Goal: Transaction & Acquisition: Download file/media

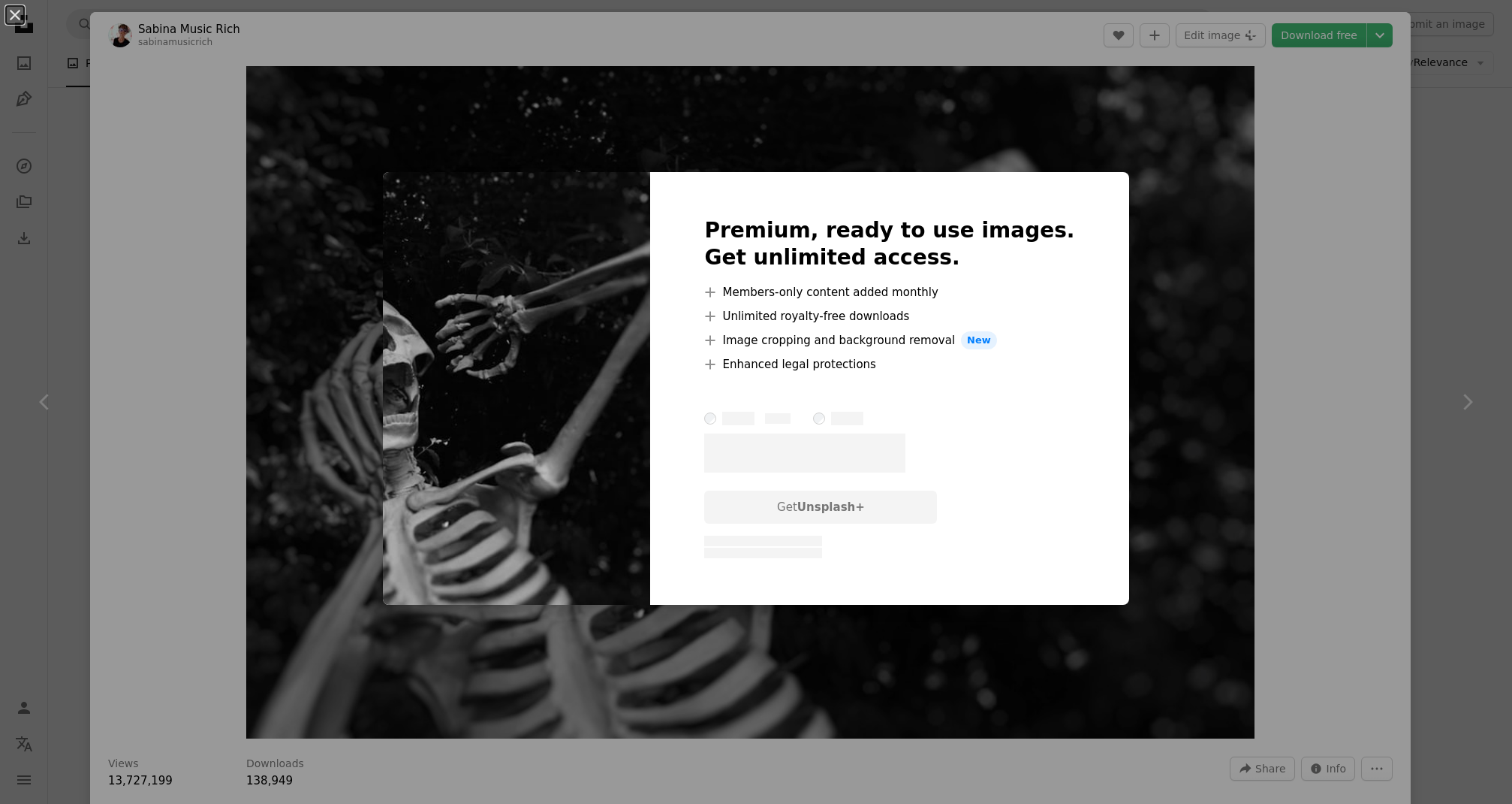
scroll to position [12, 0]
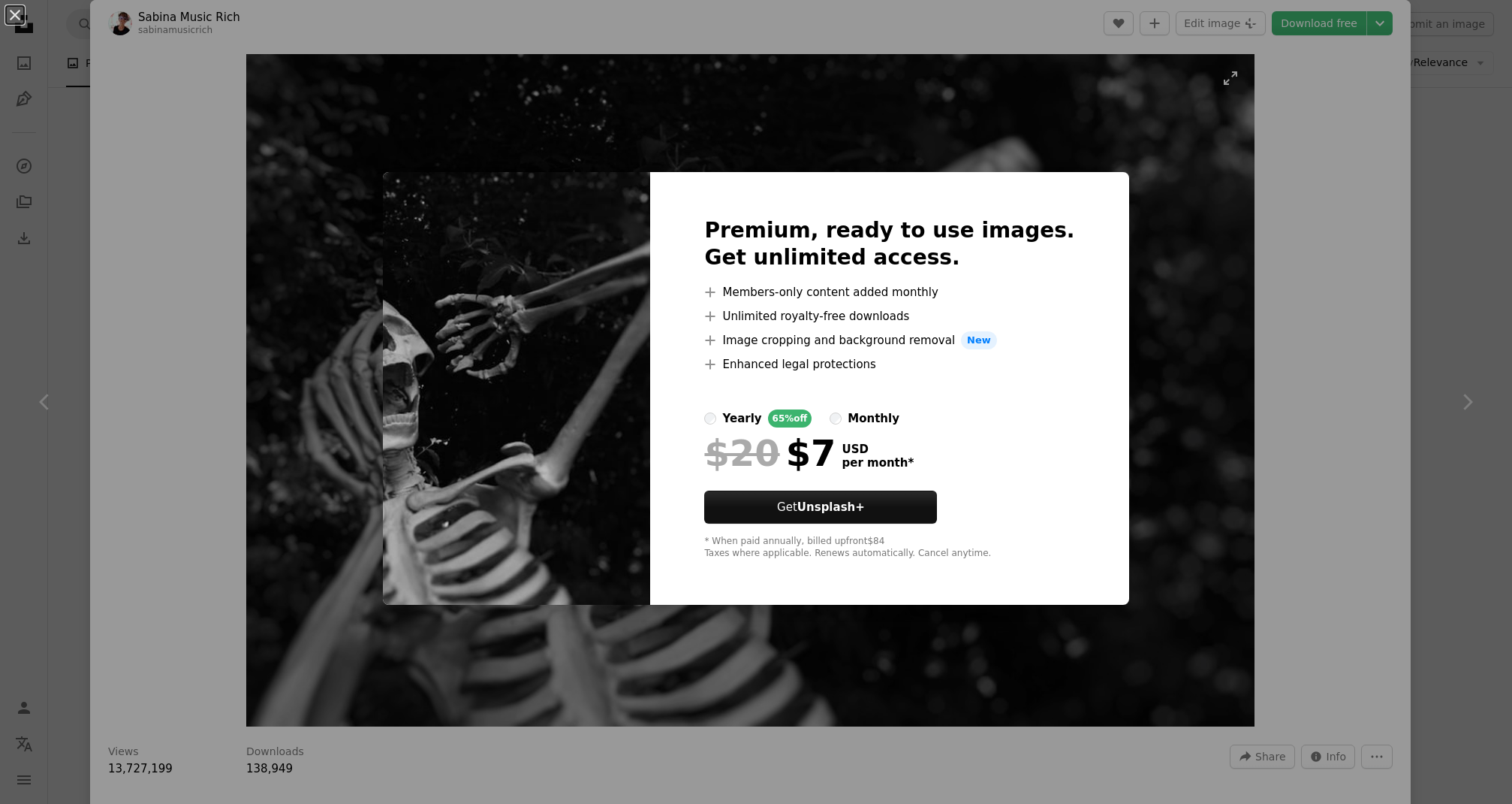
click at [855, 161] on div "An X shape Premium, ready to use images. Get unlimited access. A plus sign Memb…" at bounding box center [756, 402] width 1512 height 804
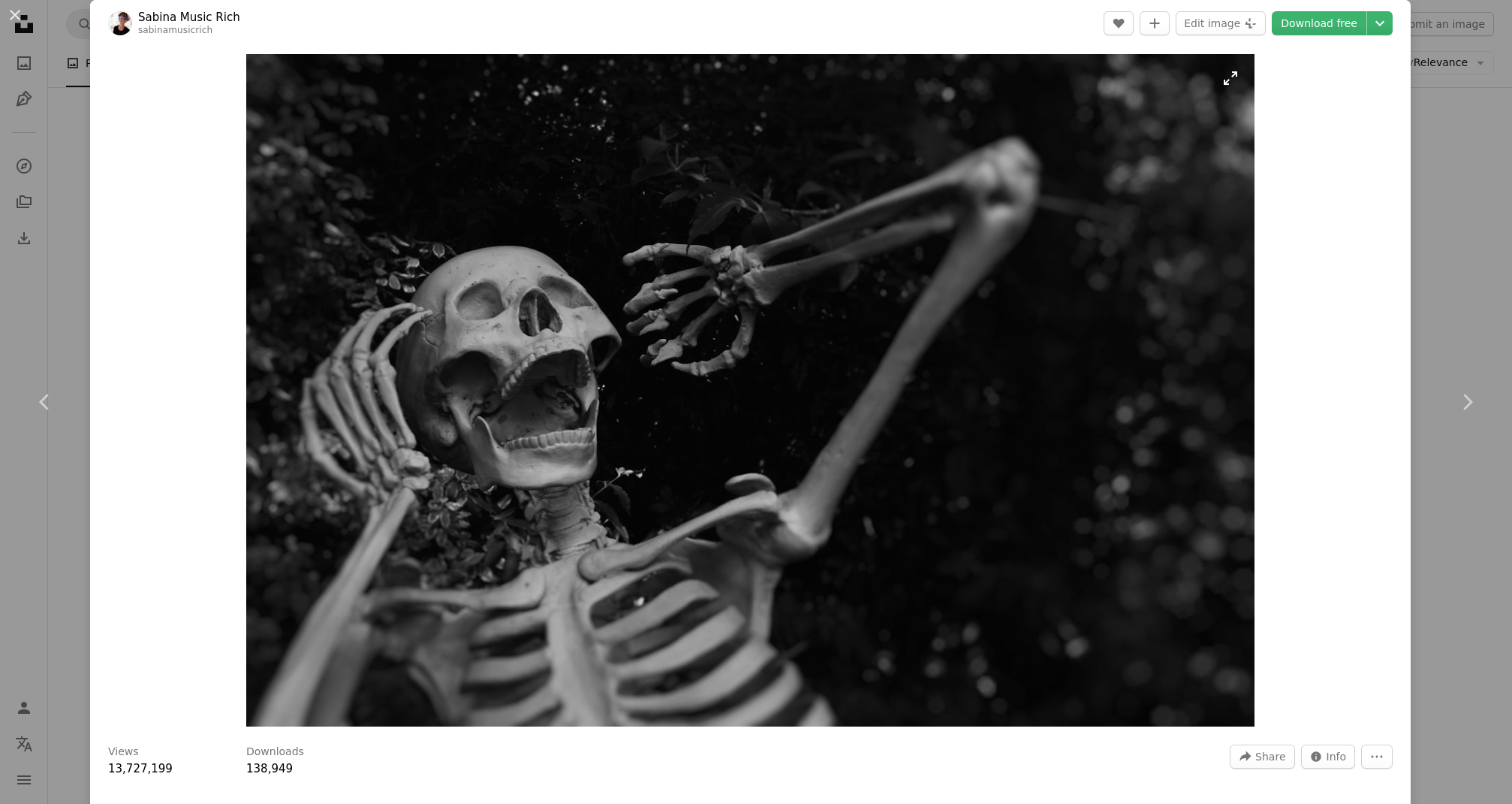
click at [1236, 85] on img "Zoom in on this image" at bounding box center [750, 390] width 1008 height 672
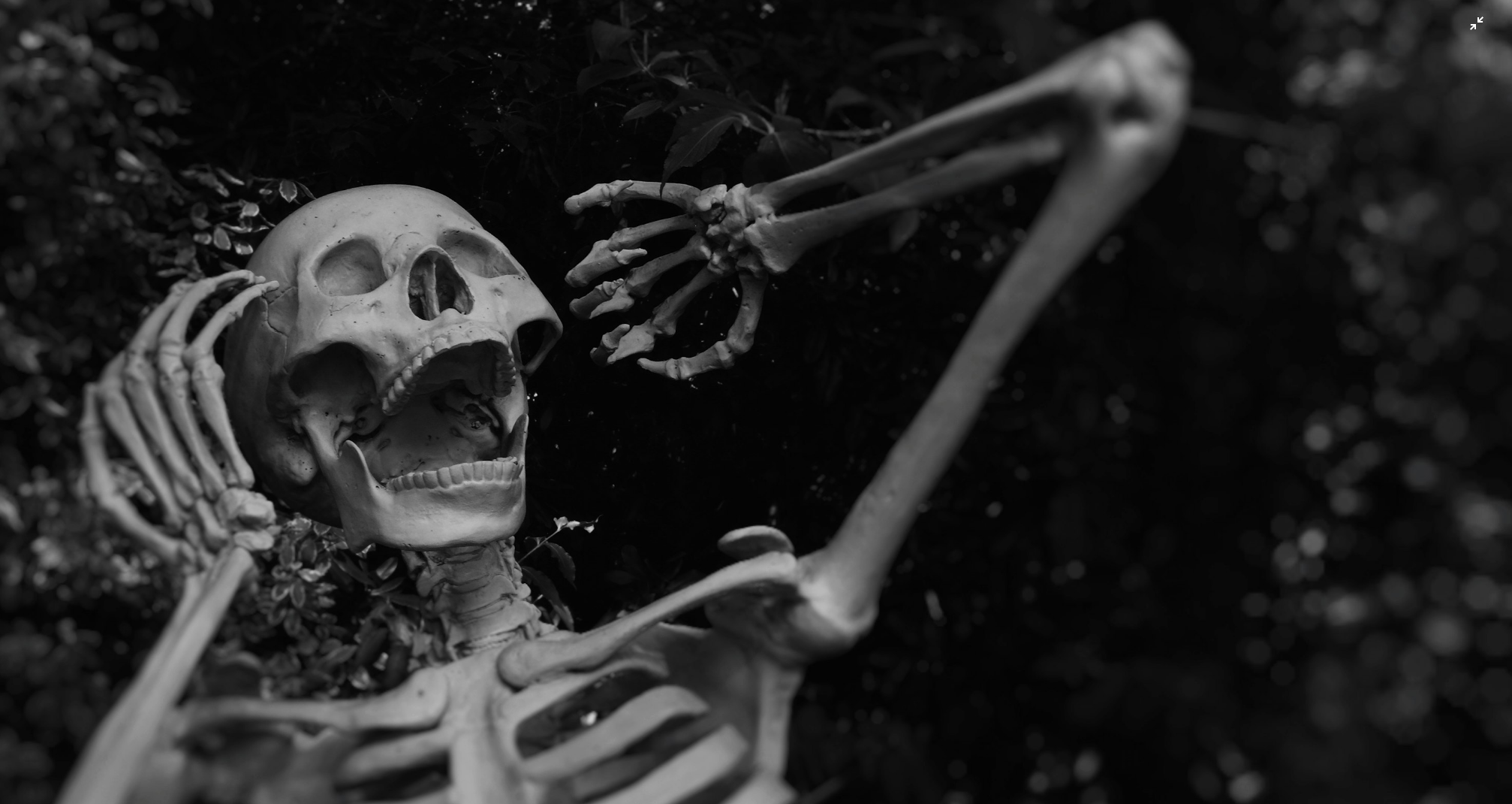
scroll to position [101, 0]
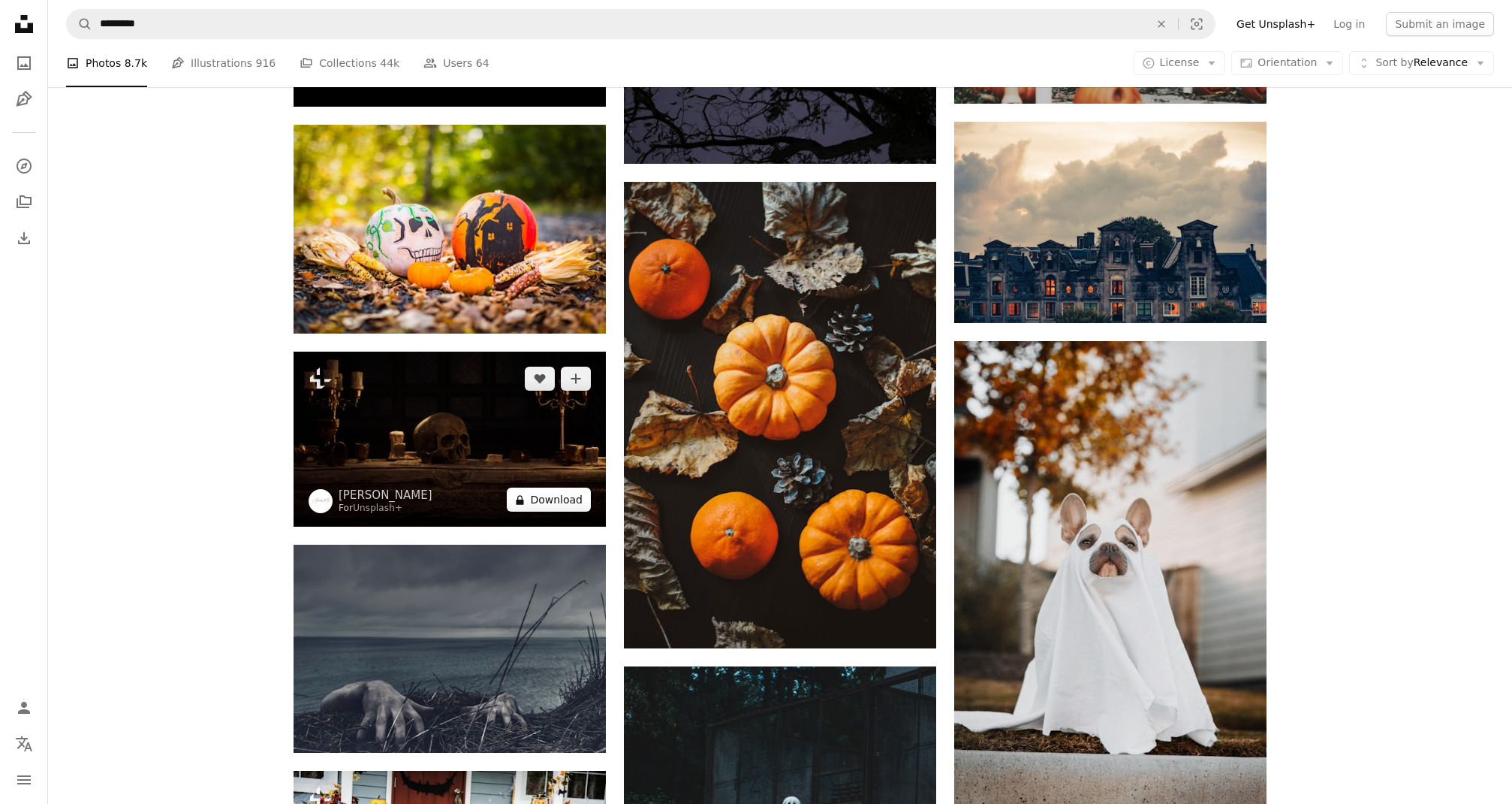
scroll to position [6846, 0]
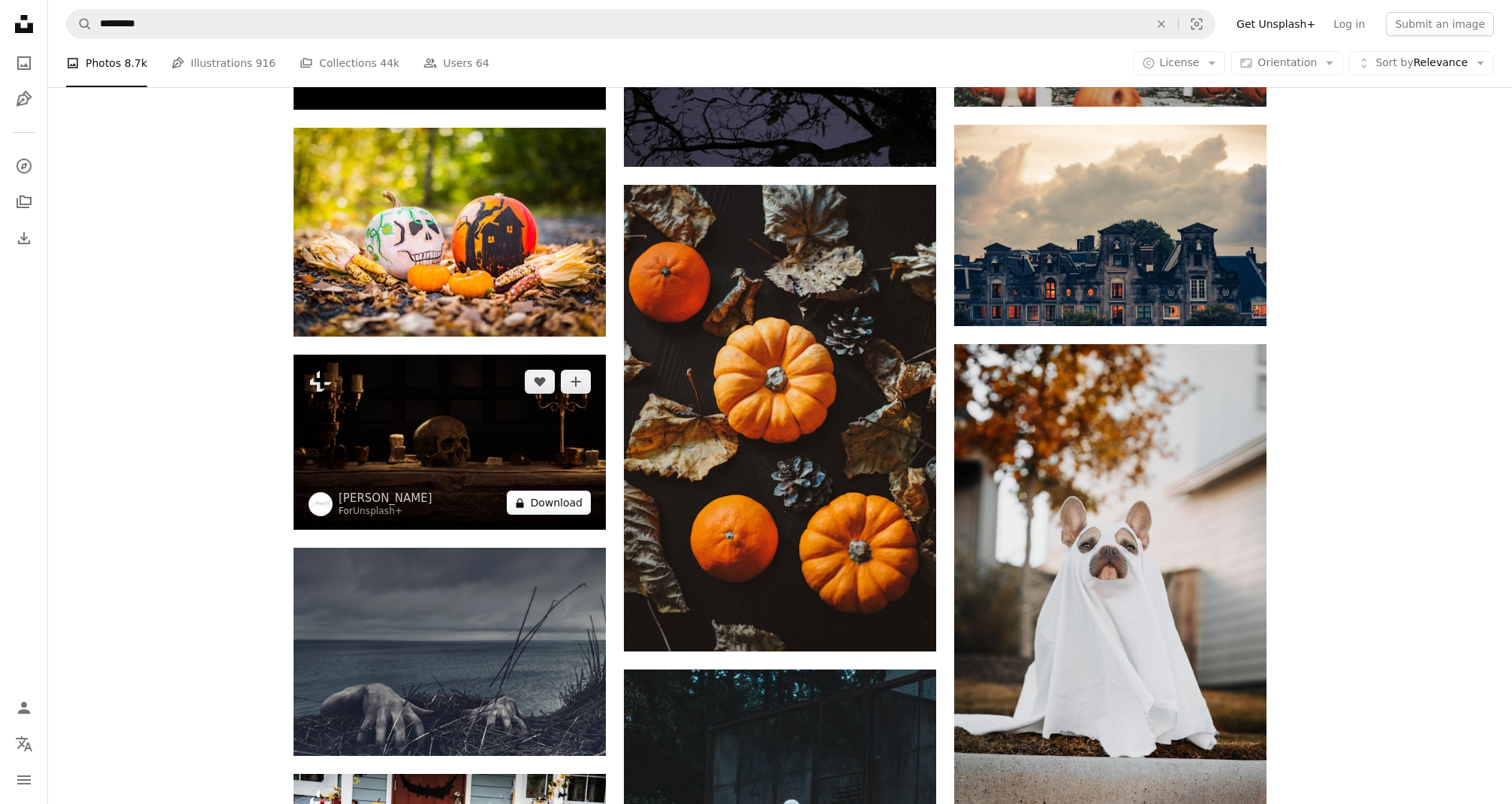
click at [540, 503] on button "A lock Download" at bounding box center [548, 502] width 84 height 24
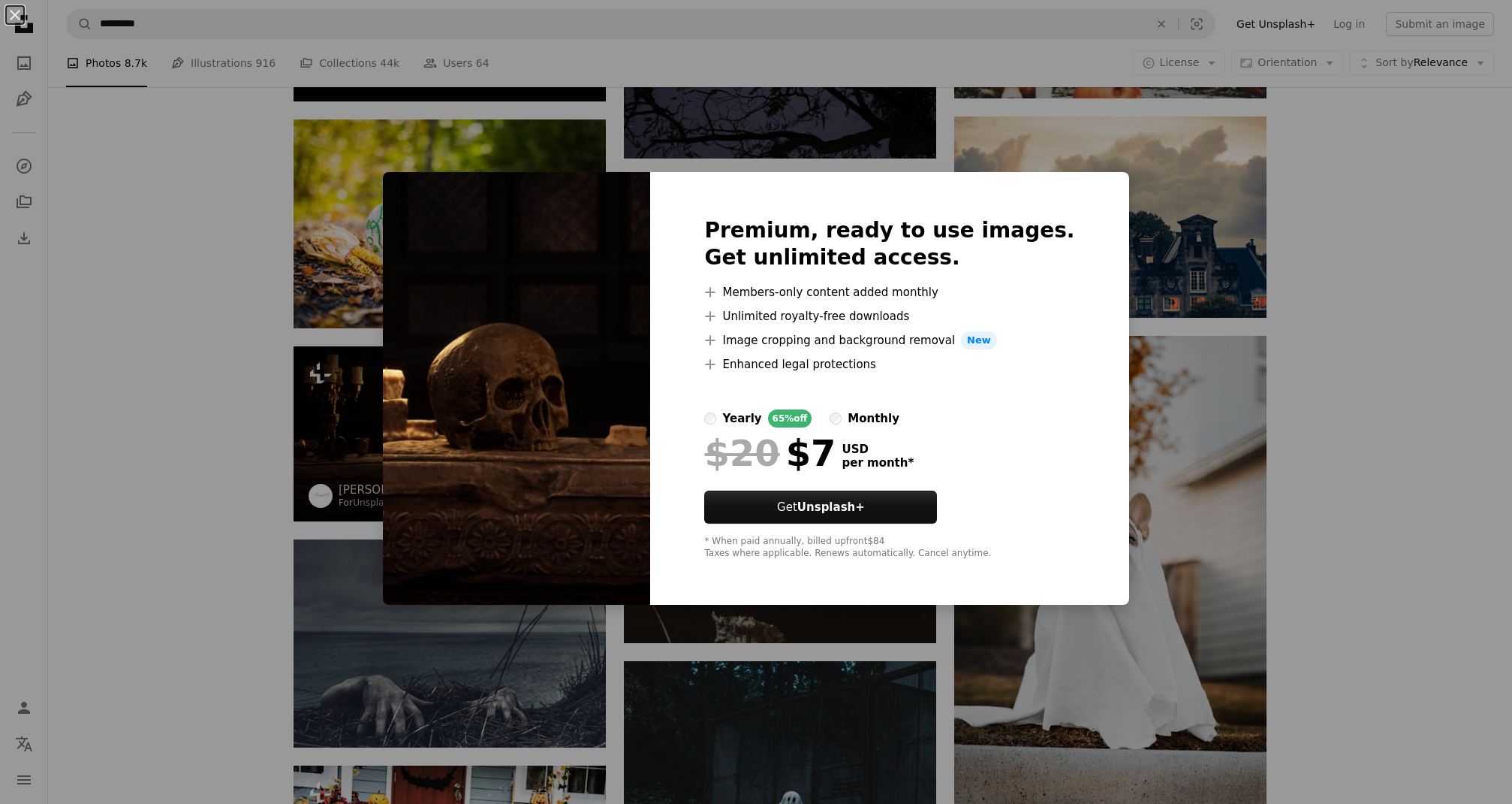
click at [294, 371] on div "An X shape Premium, ready to use images. Get unlimited access. A plus sign Memb…" at bounding box center [756, 402] width 1512 height 804
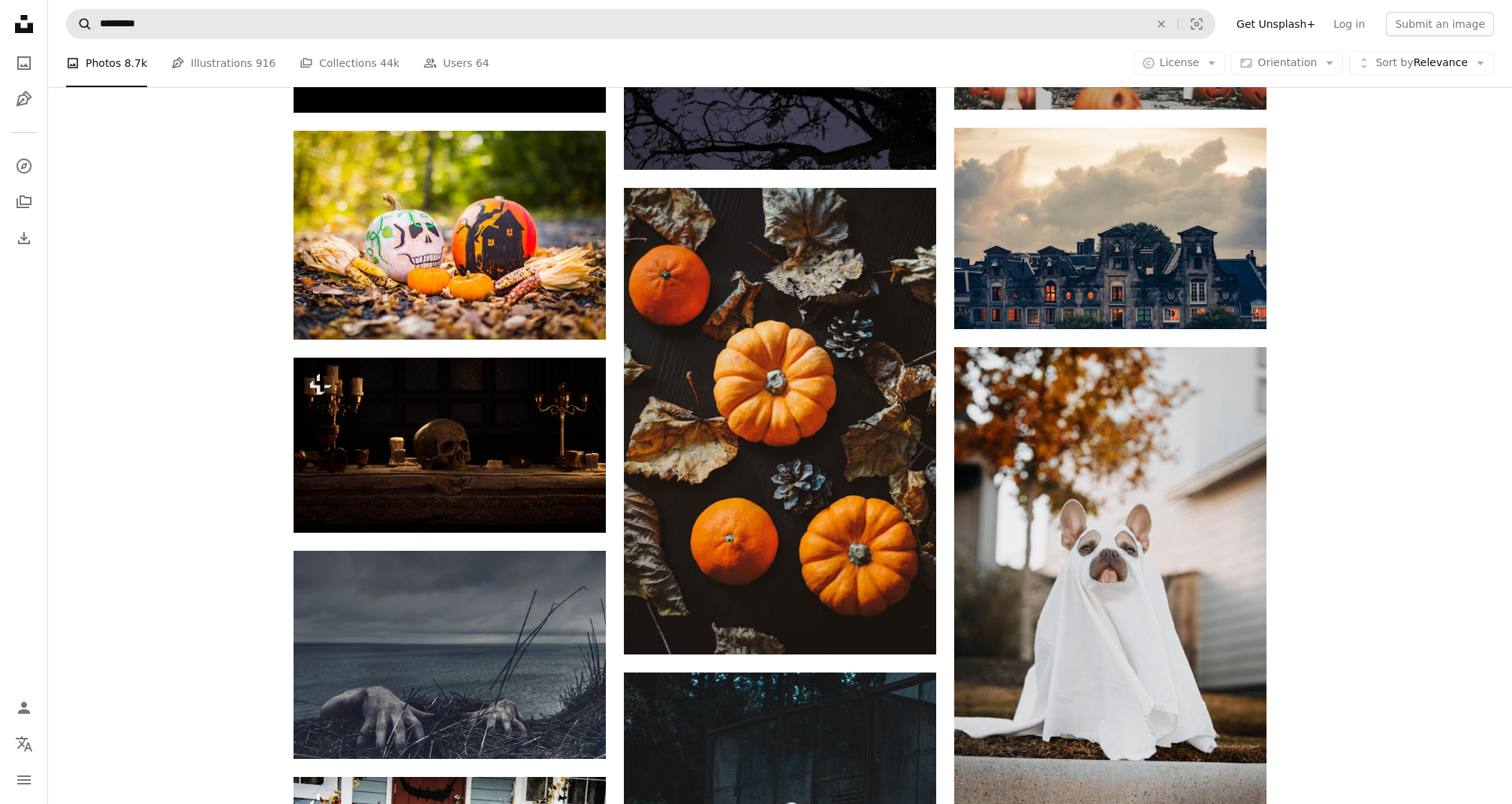
scroll to position [6846, 1]
